Goal: Use online tool/utility: Use online tool/utility

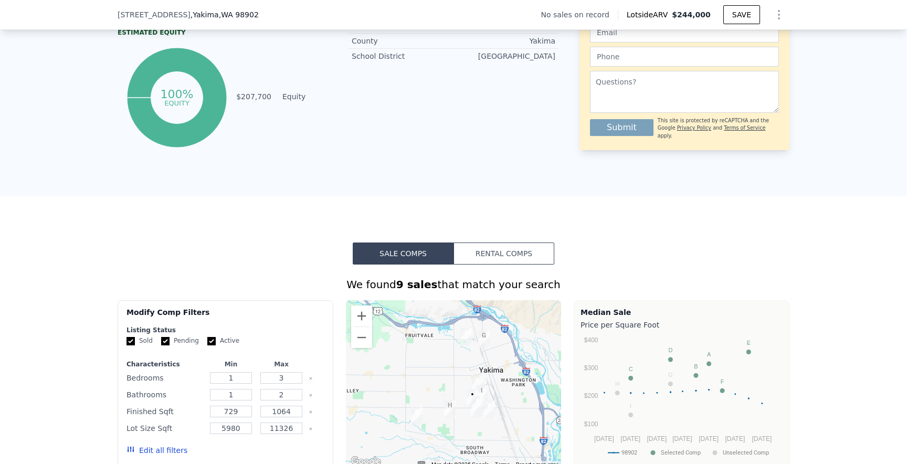
scroll to position [186, 0]
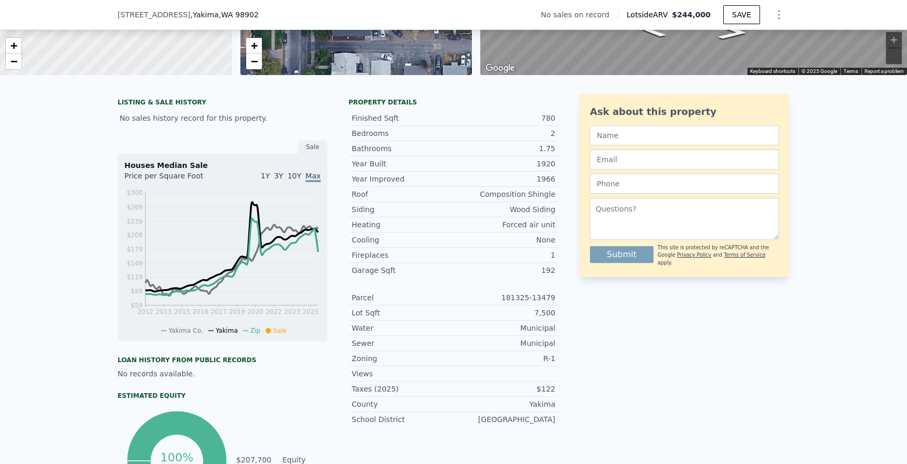
type input "$ 244,000"
type input "$ 0"
type input "$ 30,000"
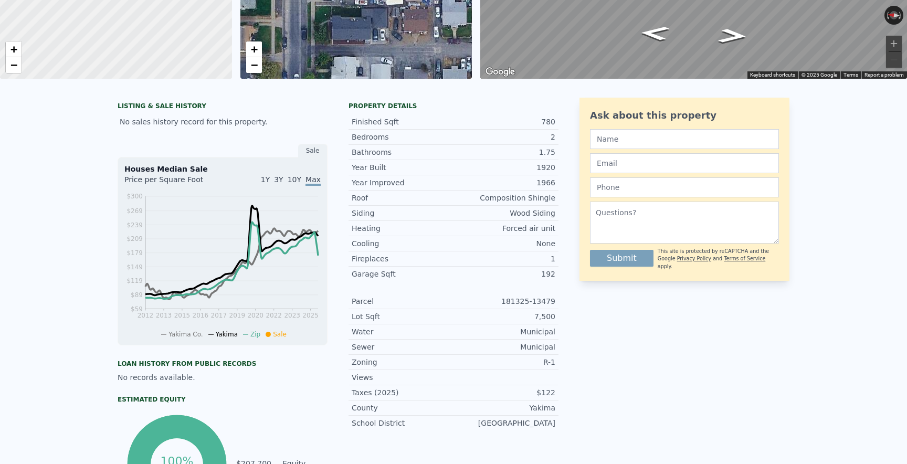
scroll to position [0, 0]
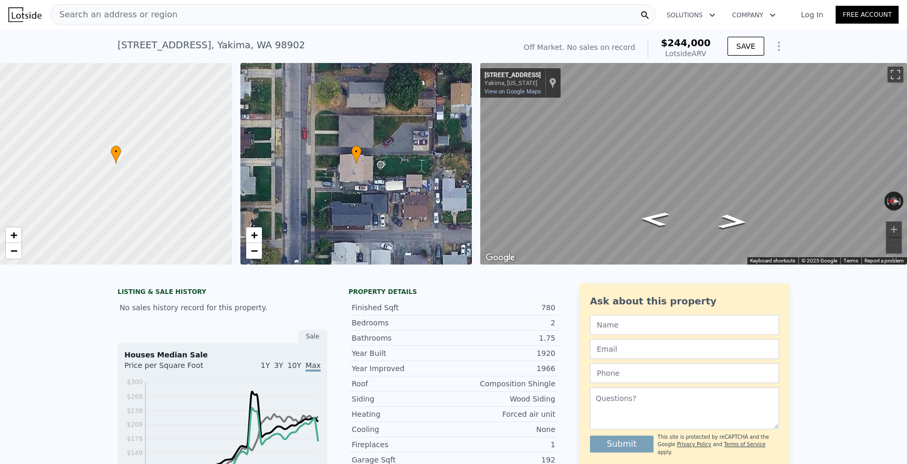
click at [166, 15] on span "Search an address or region" at bounding box center [114, 14] width 127 height 13
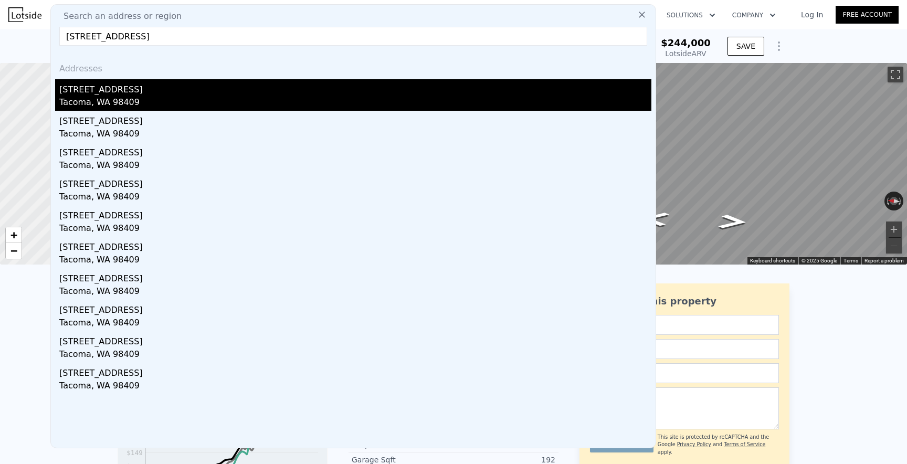
type input "[STREET_ADDRESS]"
click at [150, 85] on div "[STREET_ADDRESS]" at bounding box center [355, 87] width 592 height 17
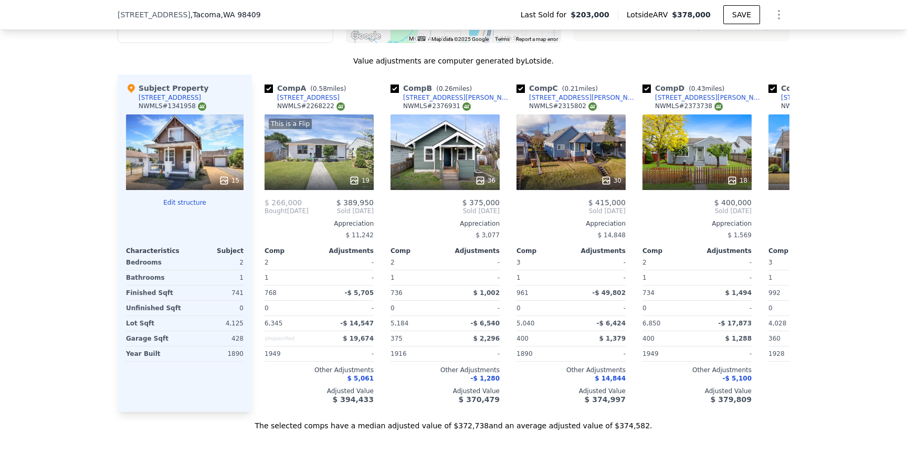
scroll to position [1134, 0]
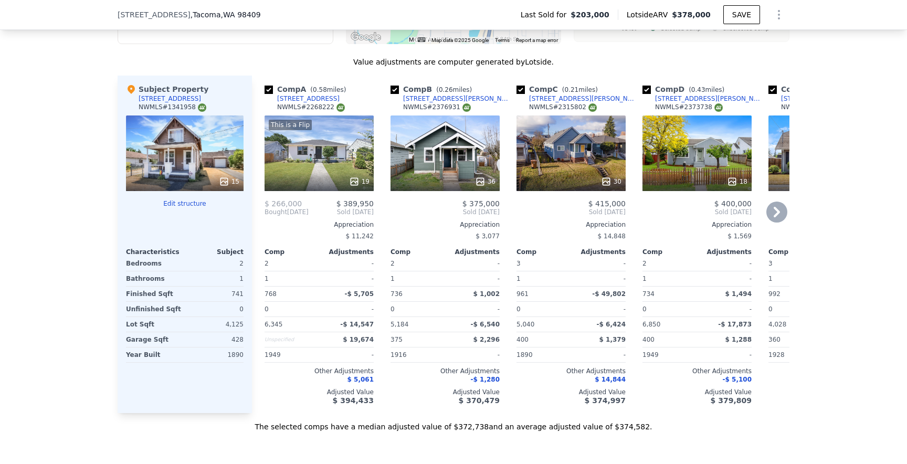
click at [353, 166] on div "This is a Flip 19" at bounding box center [319, 154] width 109 height 76
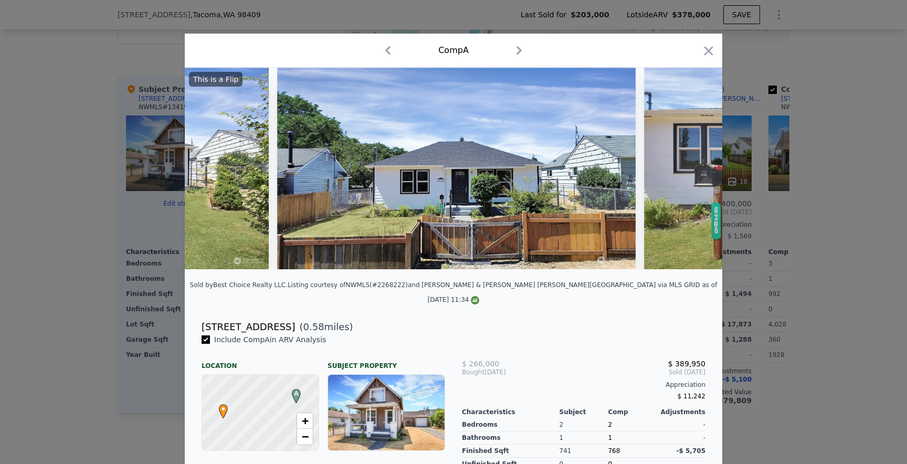
scroll to position [0, 4226]
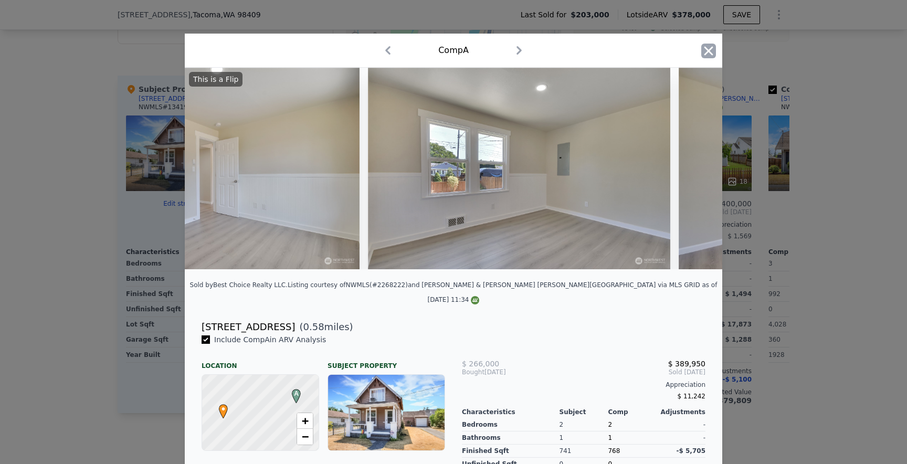
click at [711, 54] on icon "button" at bounding box center [709, 50] width 9 height 9
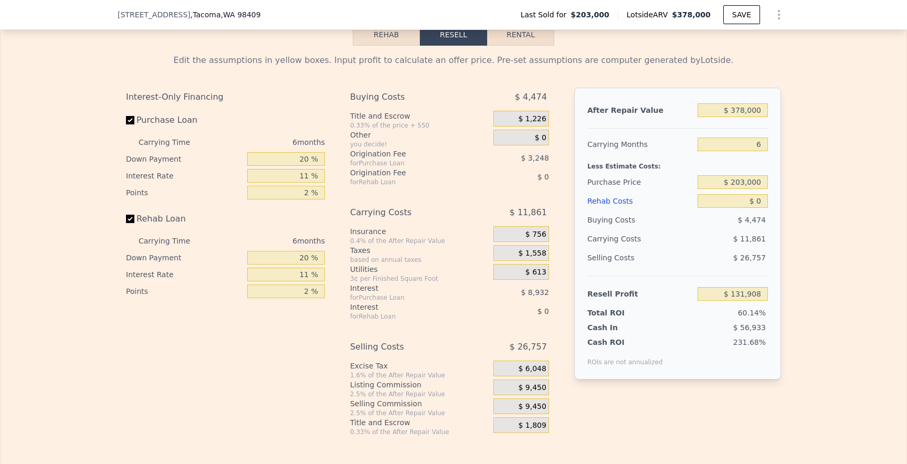
scroll to position [1638, 0]
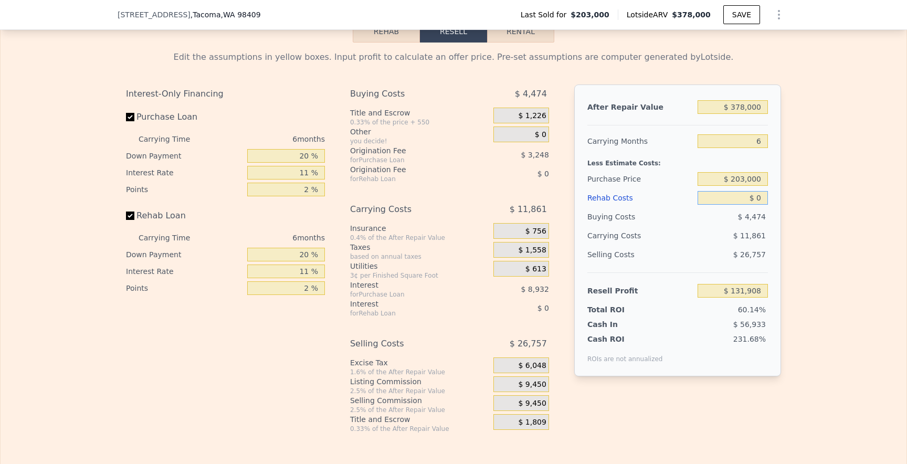
click at [759, 200] on input "$ 0" at bounding box center [733, 198] width 70 height 14
type input "$ 6"
type input "$ 131,902"
type input "$ 60"
type input "$ 131,847"
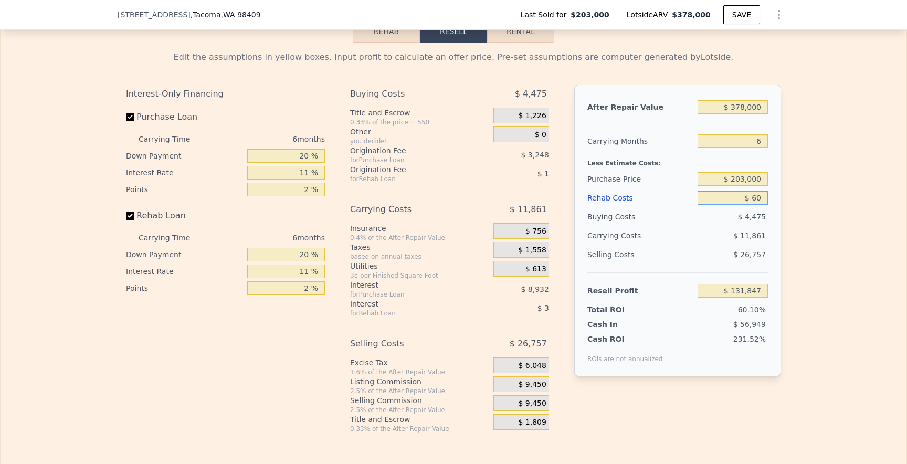
type input "$ 600"
type input "$ 131,274"
type input "$ 6,000"
type input "$ 125,548"
type input "$ 60,000"
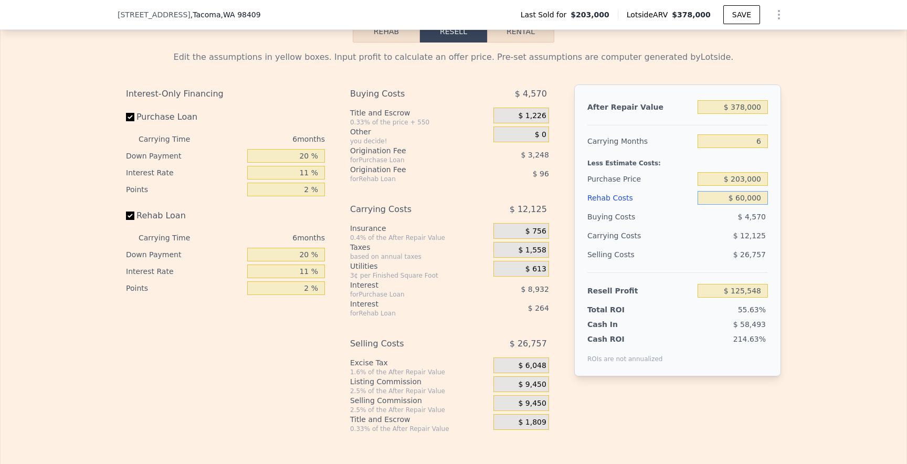
type input "$ 68,308"
type input "$ 60,000"
click at [782, 212] on div "Edit the assumptions in yellow boxes. Input profit to calculate an offer price.…" at bounding box center [454, 238] width 672 height 391
click at [749, 179] on input "$ 203,000" at bounding box center [733, 179] width 70 height 14
click at [740, 179] on input "$ 203,000" at bounding box center [733, 179] width 70 height 14
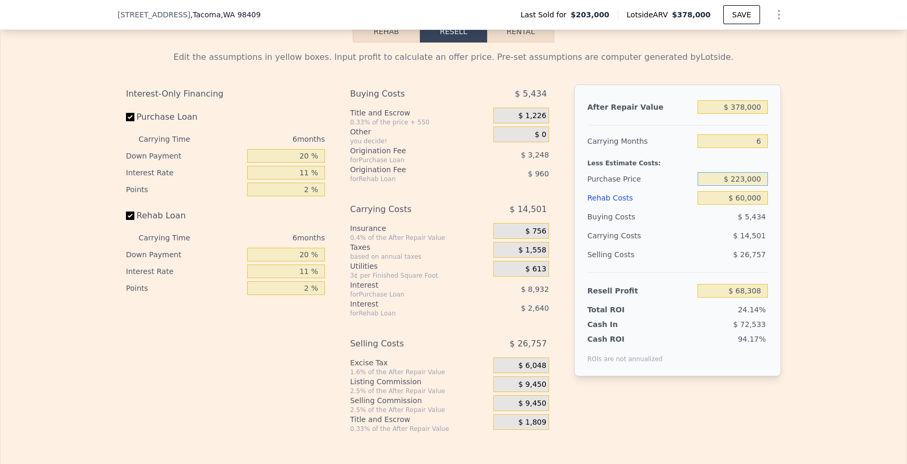
type input "$ 223,000"
type input "$ 47,045"
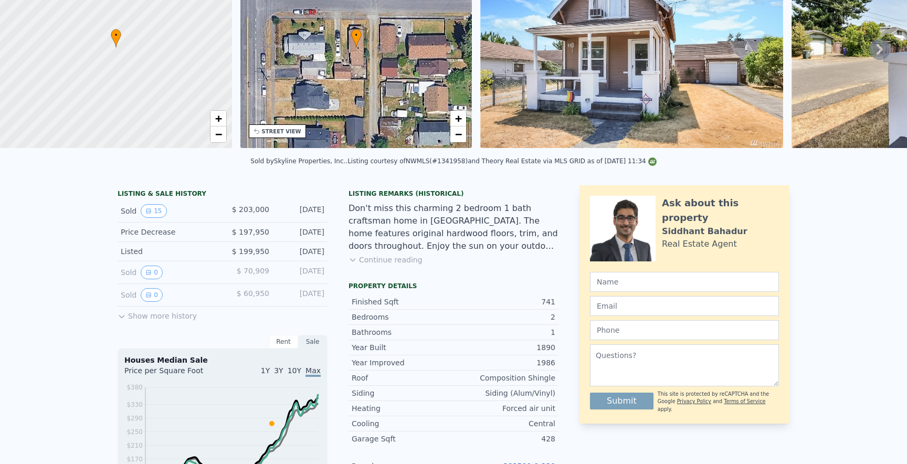
scroll to position [0, 0]
